Goal: Transaction & Acquisition: Subscribe to service/newsletter

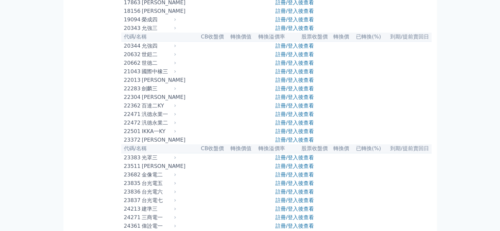
scroll to position [395, 0]
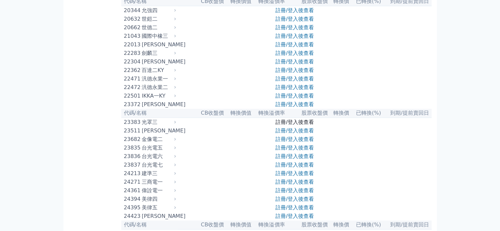
click at [279, 125] on link "註冊/登入後查看" at bounding box center [295, 122] width 38 height 6
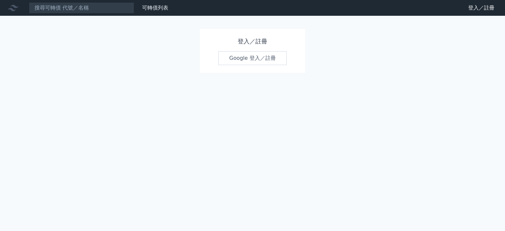
click at [234, 56] on link "Google 登入／註冊" at bounding box center [252, 58] width 68 height 14
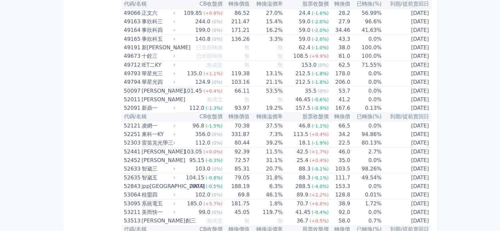
scroll to position [2006, 0]
